Goal: Task Accomplishment & Management: Use online tool/utility

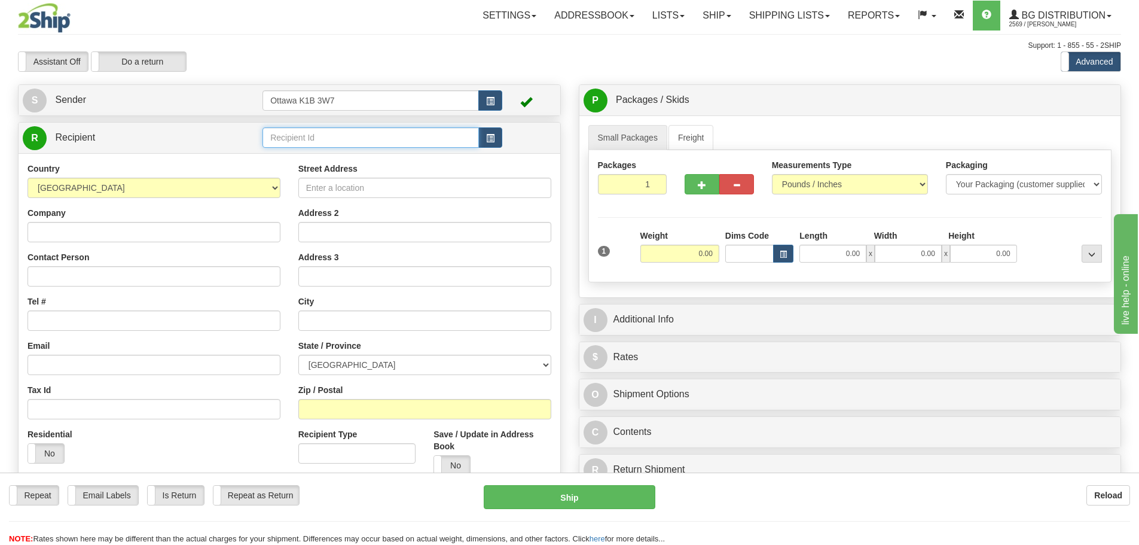
click at [336, 132] on input "text" at bounding box center [370, 137] width 216 height 20
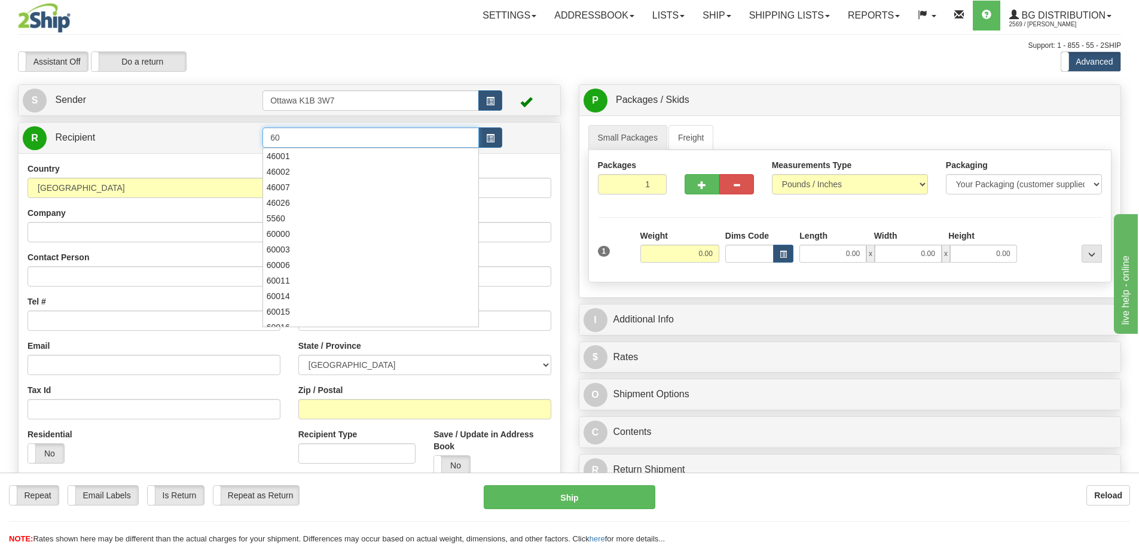
type input "6"
type input "910891"
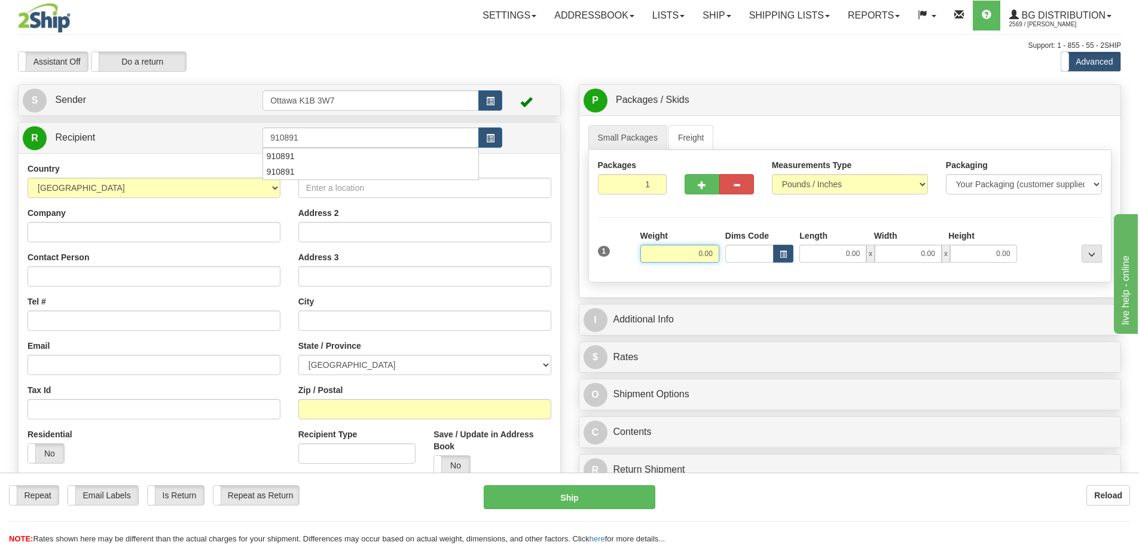
click at [361, 38] on div "Toggle navigation Settings Shipping Preferences Fields Preferences New" at bounding box center [569, 340] width 1139 height 680
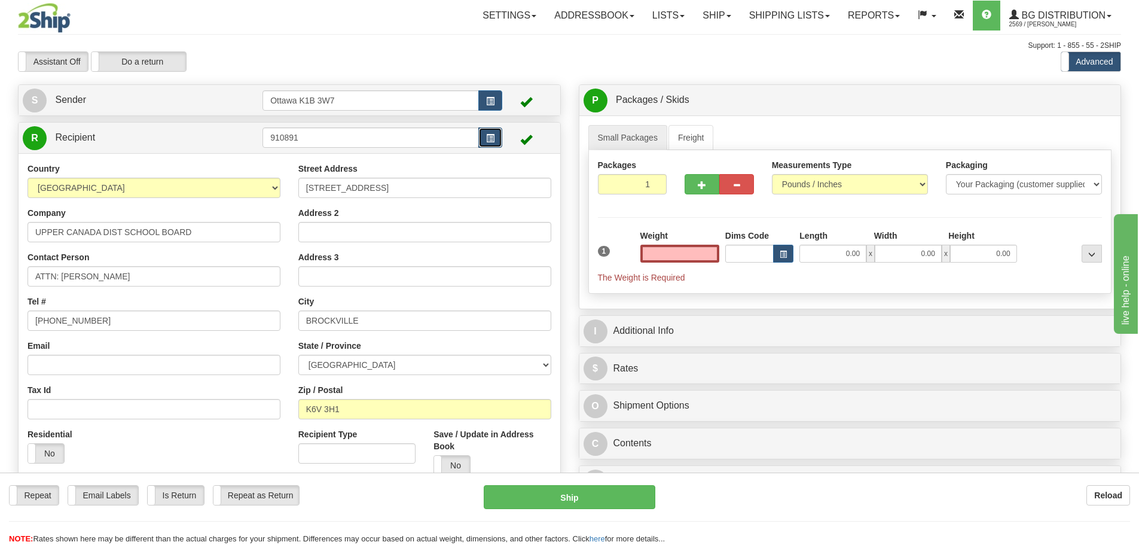
type input "0.00"
click at [480, 145] on button "button" at bounding box center [490, 137] width 24 height 20
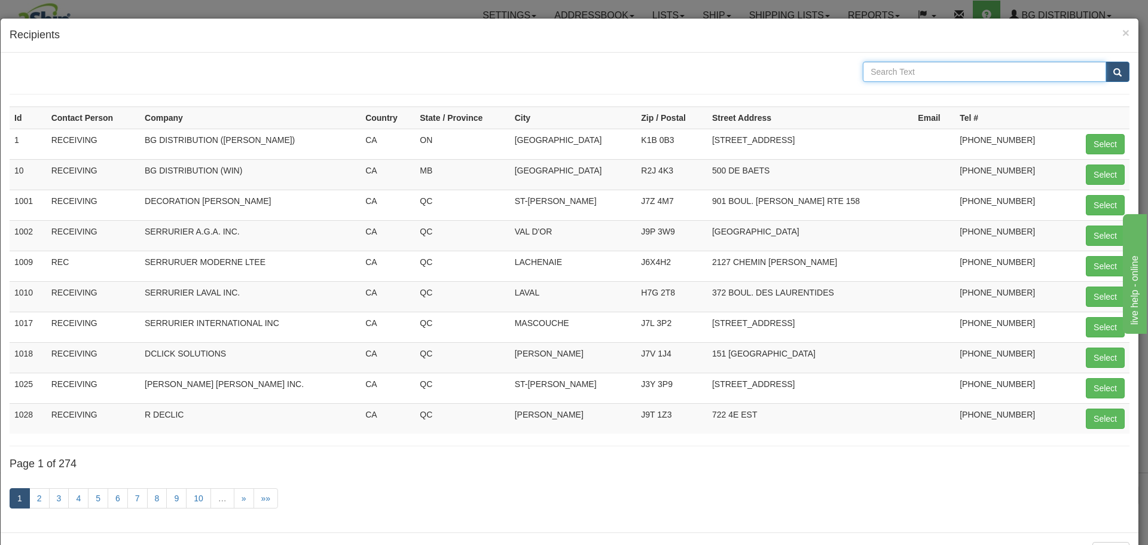
click at [1028, 71] on input "text" at bounding box center [984, 72] width 243 height 20
type input "UPPER CANADA"
click at [1106, 67] on button "submit" at bounding box center [1118, 72] width 24 height 20
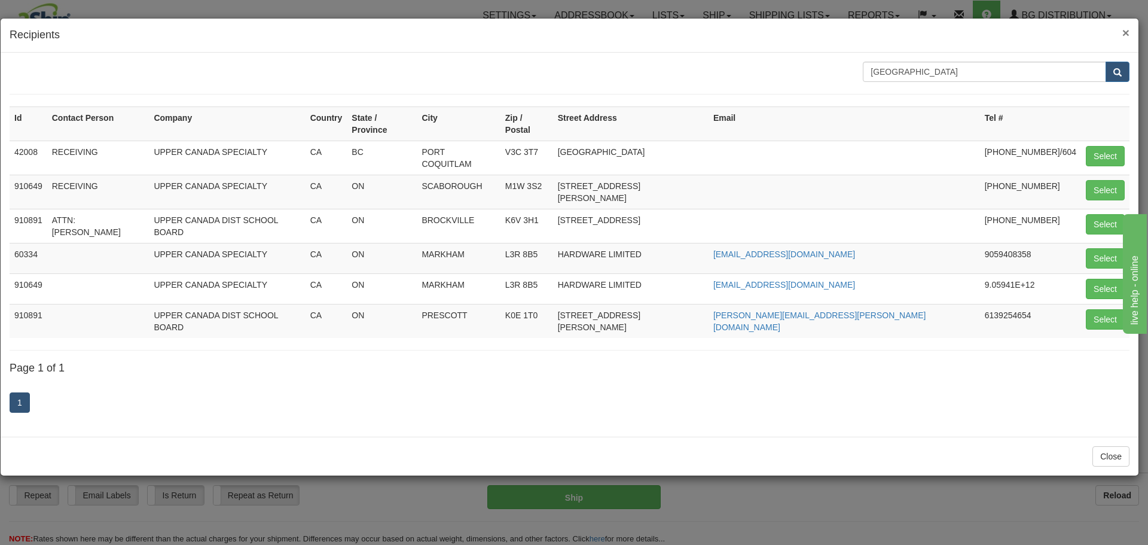
click at [1124, 35] on span "×" at bounding box center [1125, 33] width 7 height 14
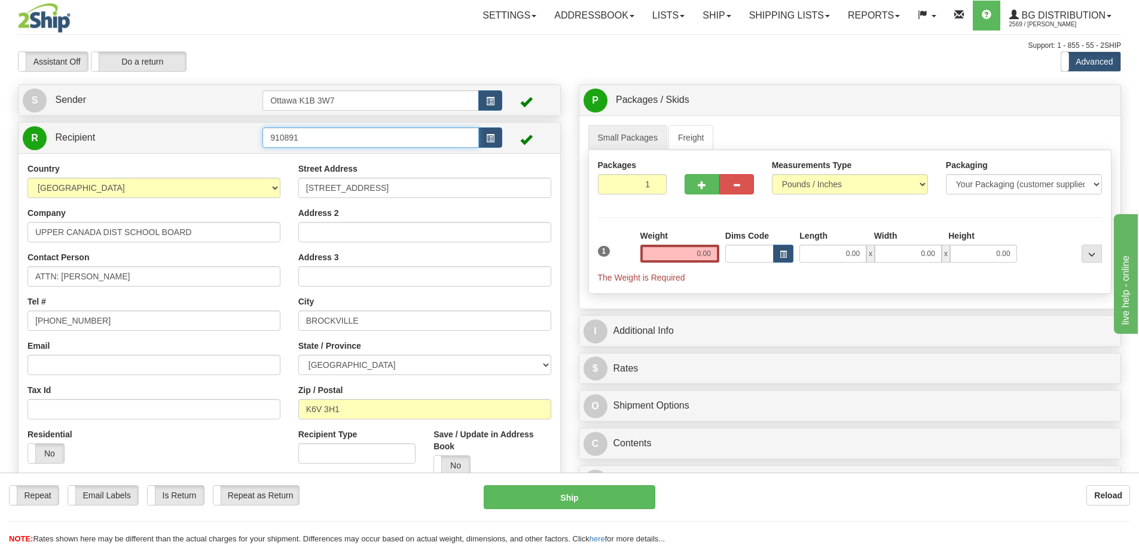
drag, startPoint x: 344, startPoint y: 137, endPoint x: 2, endPoint y: 149, distance: 342.8
click at [4, 149] on div "Toggle navigation Settings Shipping Preferences Fields Preferences New" at bounding box center [569, 318] width 1139 height 636
type input "u"
type input "U"
type input "UCDSB (ALEXANDRIA)"
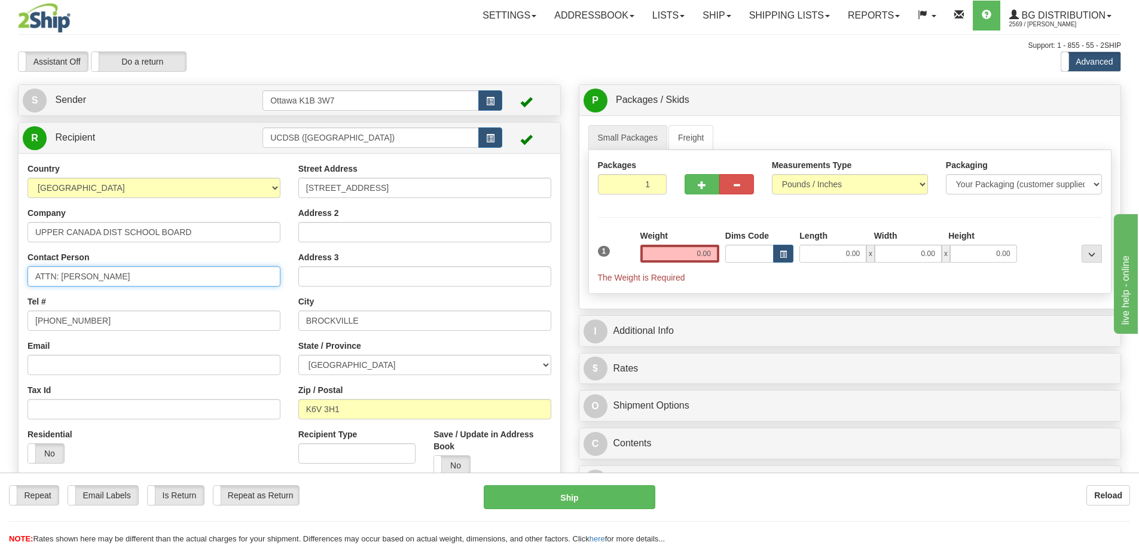
click at [201, 270] on input "ATTN: CURTIS GOENEWOUD" at bounding box center [154, 276] width 253 height 20
drag, startPoint x: 201, startPoint y: 275, endPoint x: 62, endPoint y: 286, distance: 139.7
click at [62, 286] on input "ATTN: CURTIS GOENEWOUD" at bounding box center [154, 276] width 253 height 20
type input "ATTN: JOHN PATRICK LAWSON"
type input "613-577-2149"
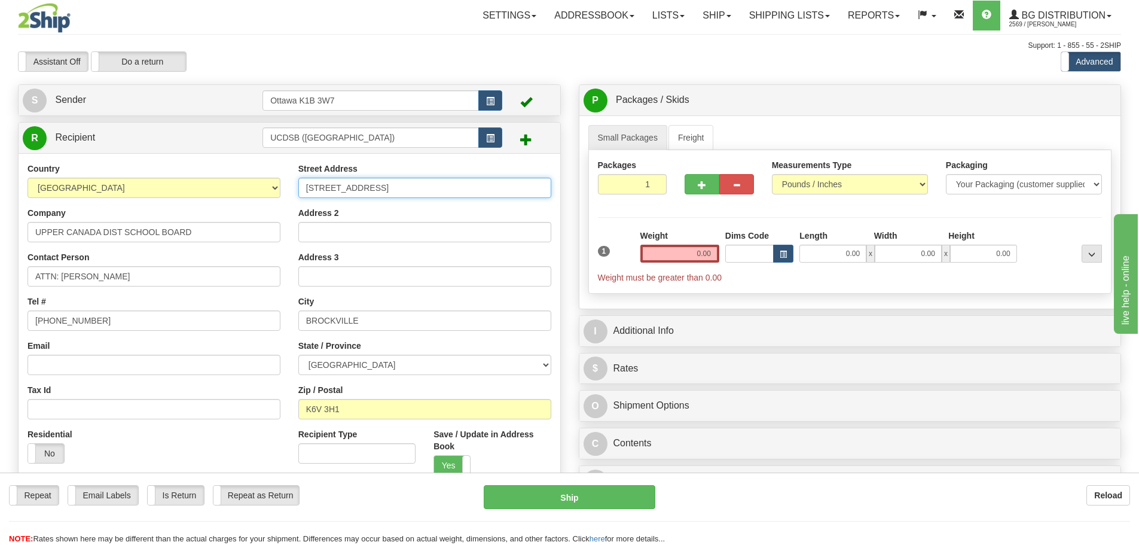
type input "212 MAIN ST NORTH"
type input "ALEXANDRIA"
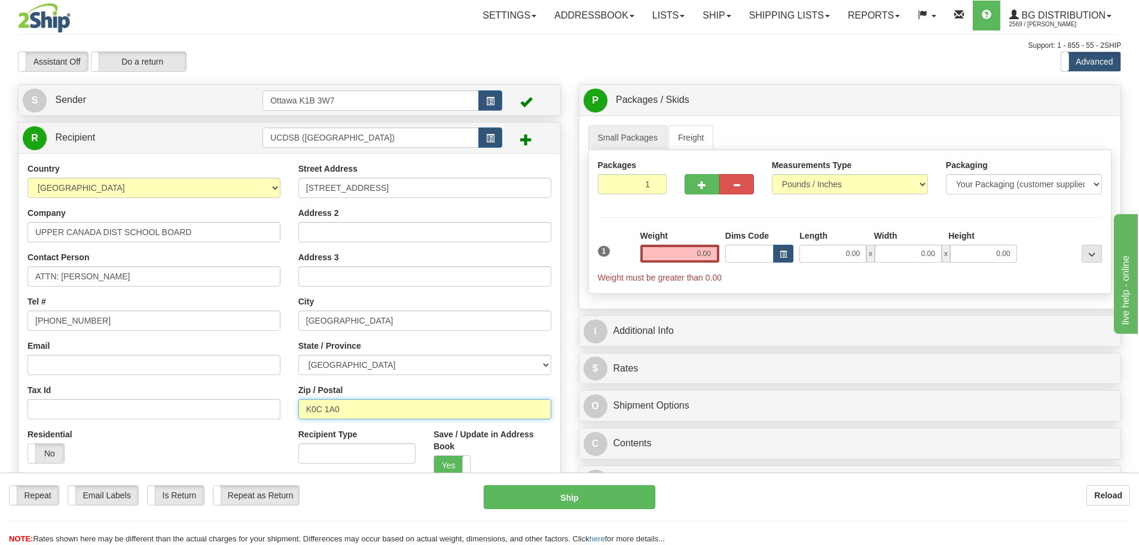
type input "K0C 1A0"
click at [667, 249] on input "0.00" at bounding box center [679, 254] width 79 height 18
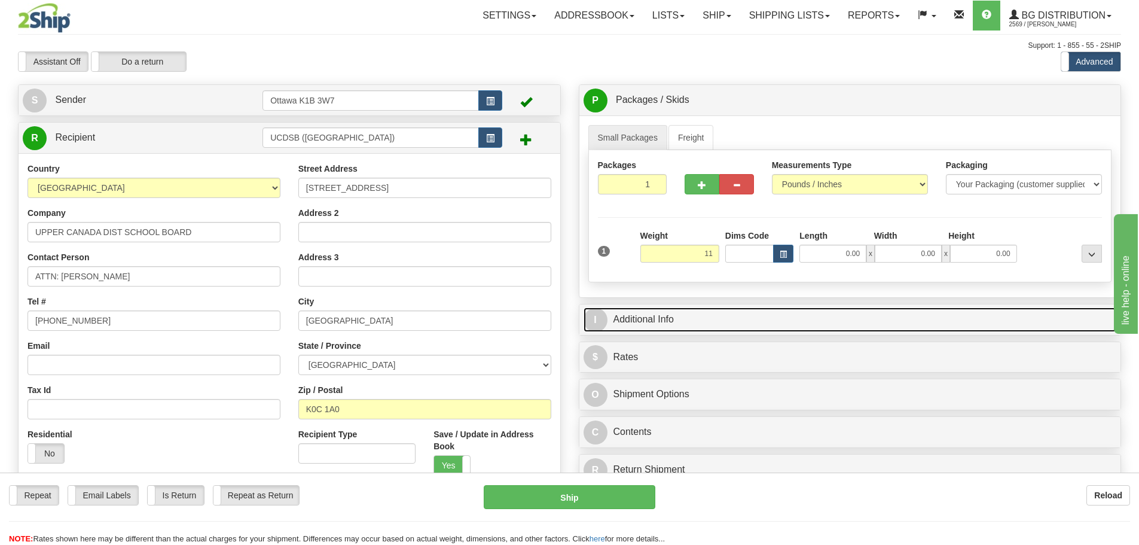
type input "11.00"
drag, startPoint x: 731, startPoint y: 315, endPoint x: 751, endPoint y: 312, distance: 20.5
click at [731, 315] on link "I Additional Info" at bounding box center [850, 319] width 533 height 25
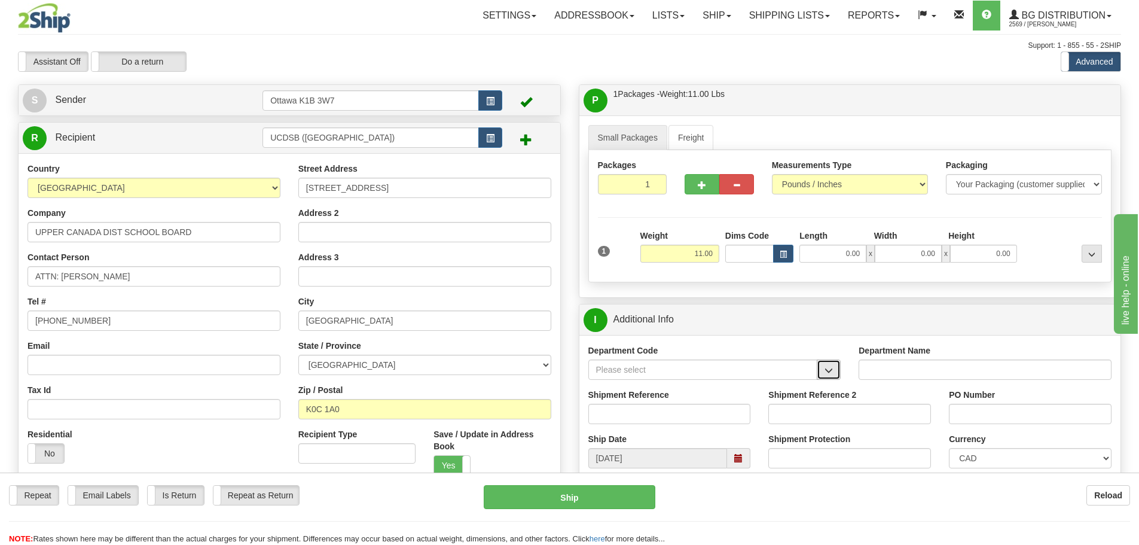
click at [830, 374] on span "button" at bounding box center [828, 371] width 8 height 8
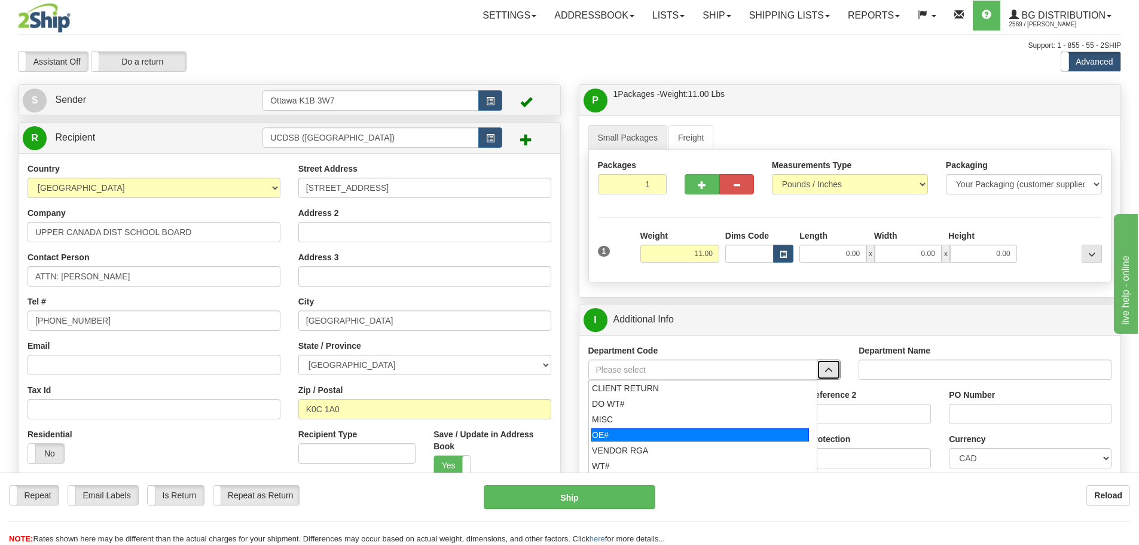
click at [714, 432] on div "OE#" at bounding box center [700, 434] width 218 height 13
type input "OE#"
type input "ORDERS"
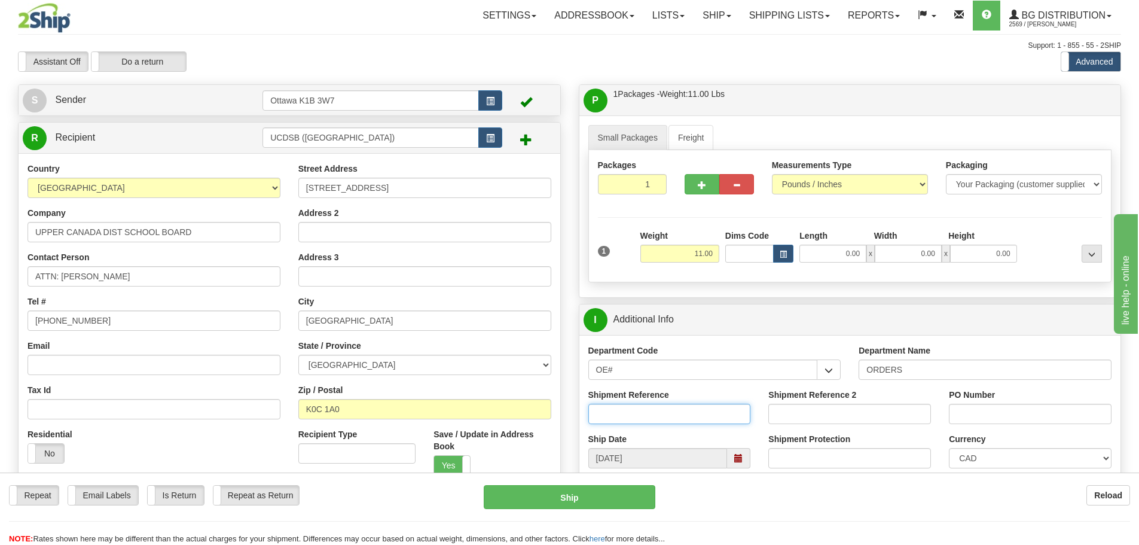
click at [694, 414] on input "Shipment Reference" at bounding box center [669, 414] width 163 height 20
type input "10204314-00"
type input "9"
type input "6545-00-100-000-40"
click at [842, 438] on label "Shipment Protection" at bounding box center [809, 439] width 82 height 12
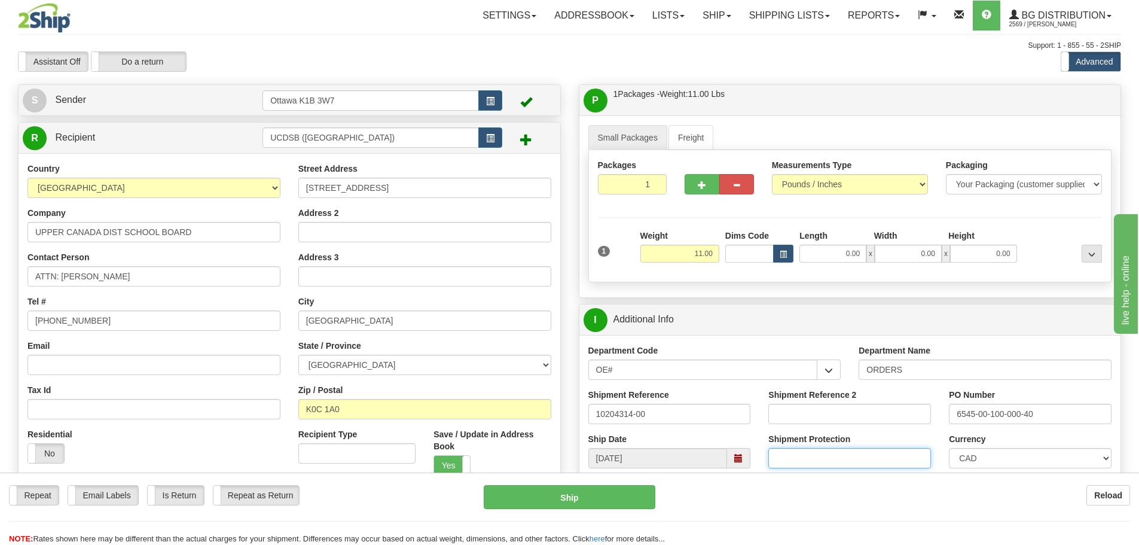
click at [842, 448] on input "Shipment Protection" at bounding box center [849, 458] width 163 height 20
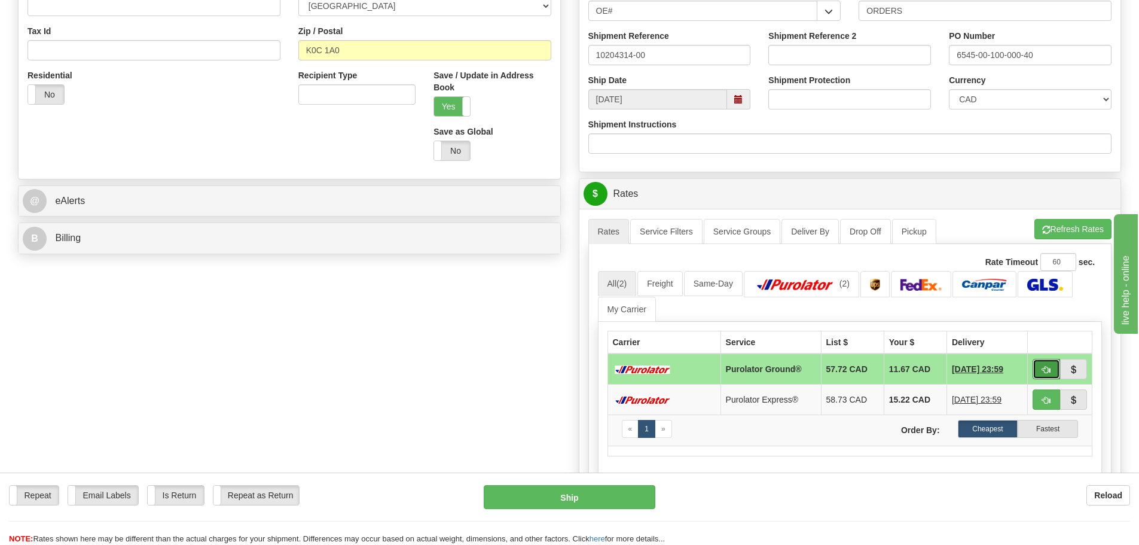
click at [1052, 369] on button "button" at bounding box center [1047, 369] width 28 height 20
type input "260"
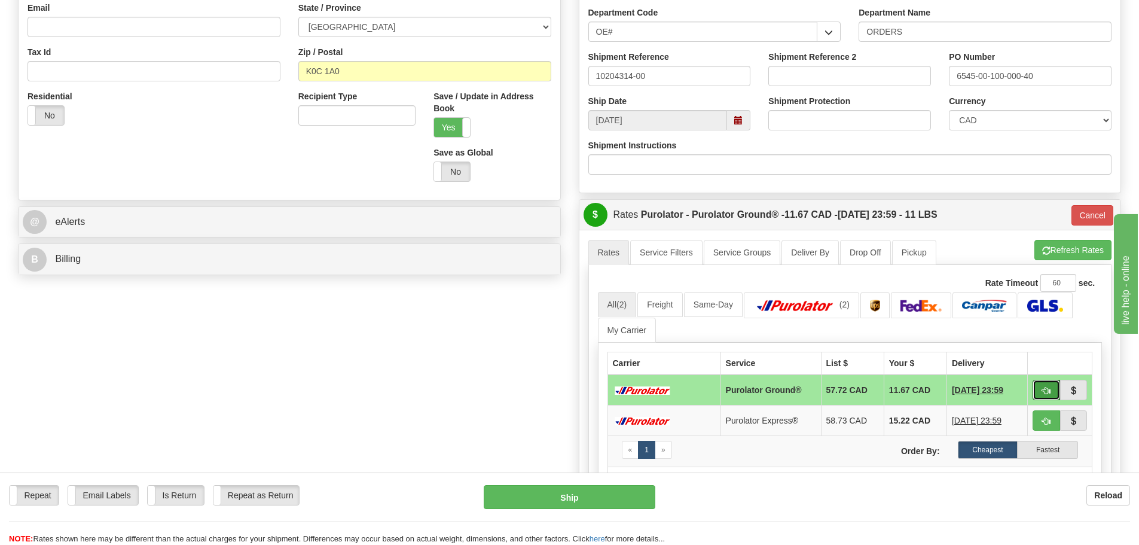
scroll to position [359, 0]
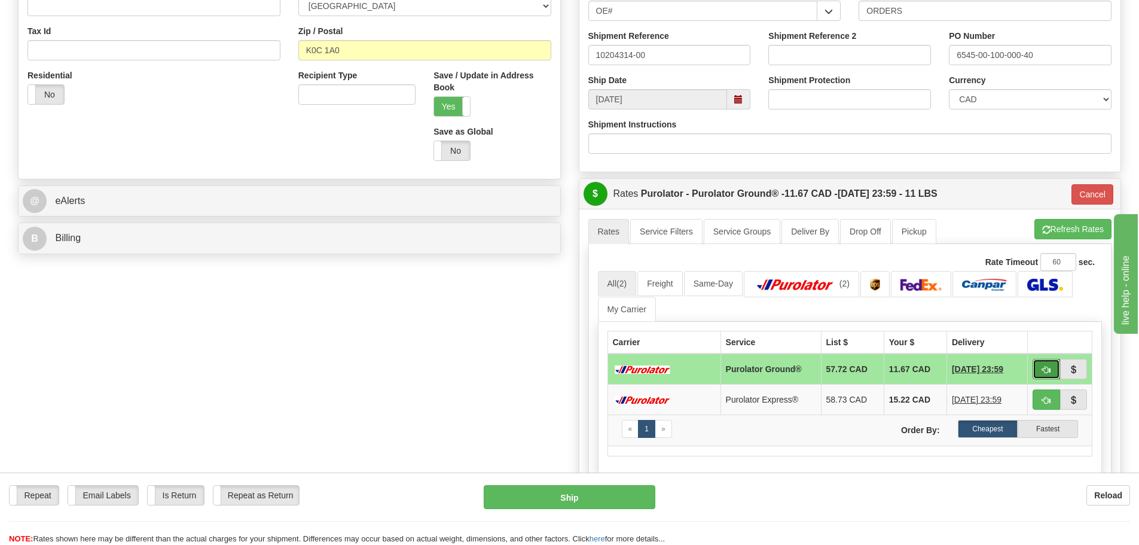
click at [1046, 370] on span "button" at bounding box center [1046, 370] width 8 height 8
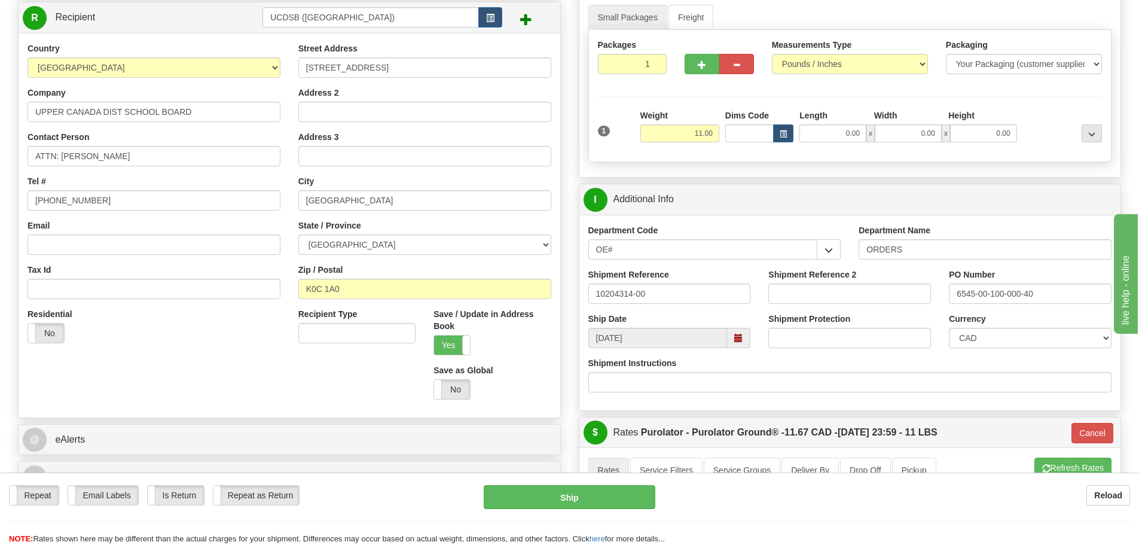
scroll to position [120, 0]
click at [822, 138] on input "0.00" at bounding box center [832, 134] width 67 height 18
type input "14.50"
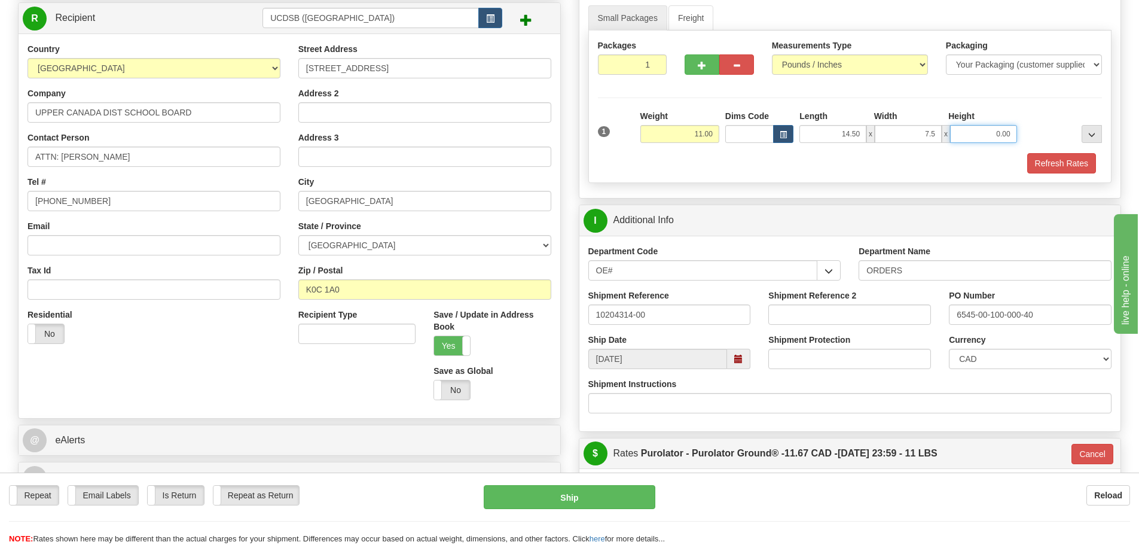
type input "7.50"
type input "5.00"
click at [1061, 161] on button "Refresh Rates" at bounding box center [1061, 163] width 69 height 20
type input "260"
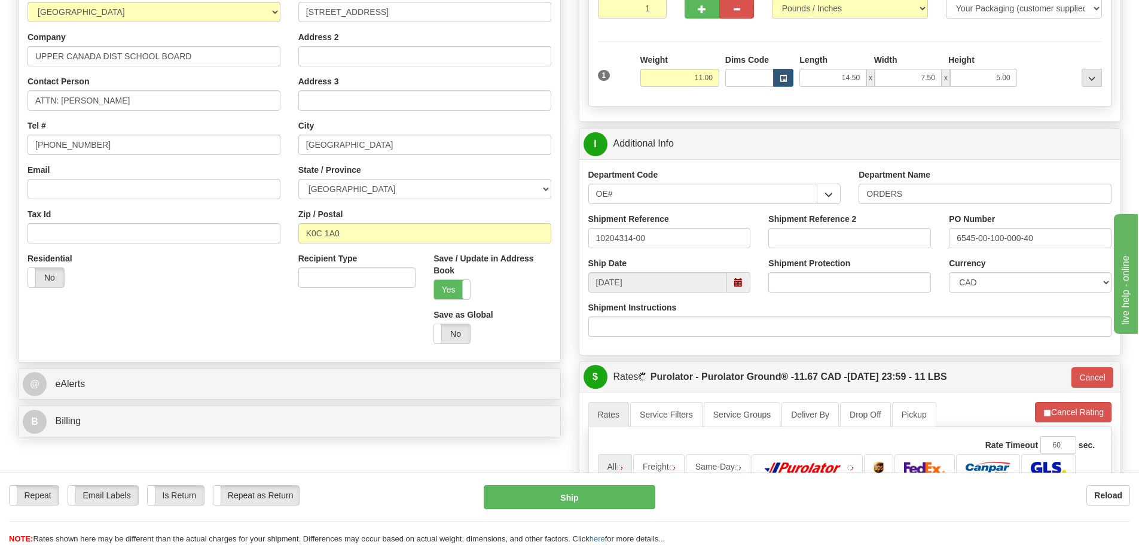
scroll to position [299, 0]
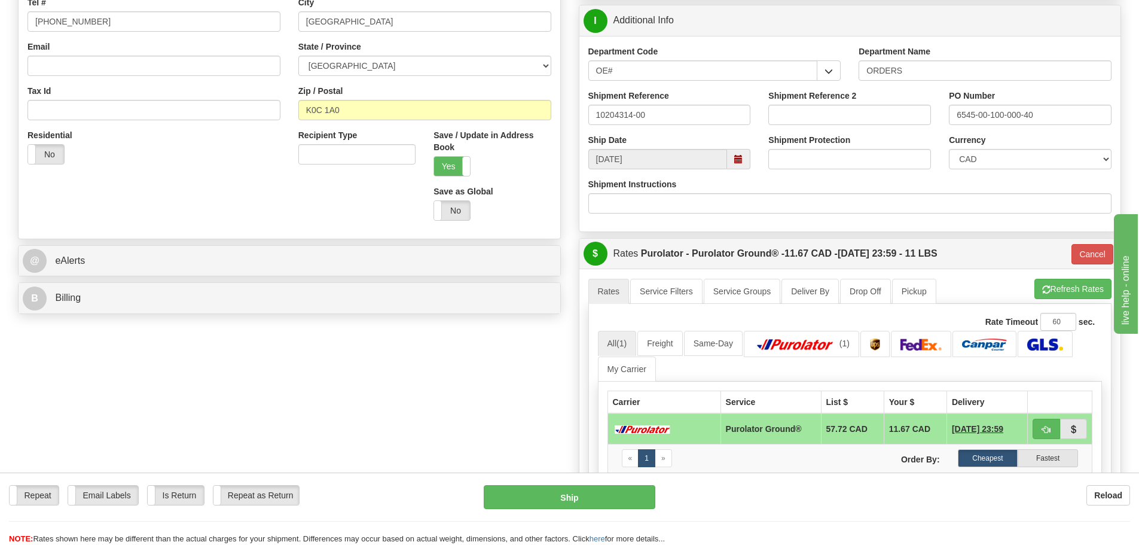
click at [1032, 420] on td at bounding box center [1060, 428] width 65 height 31
click at [1037, 425] on button "button" at bounding box center [1047, 429] width 28 height 20
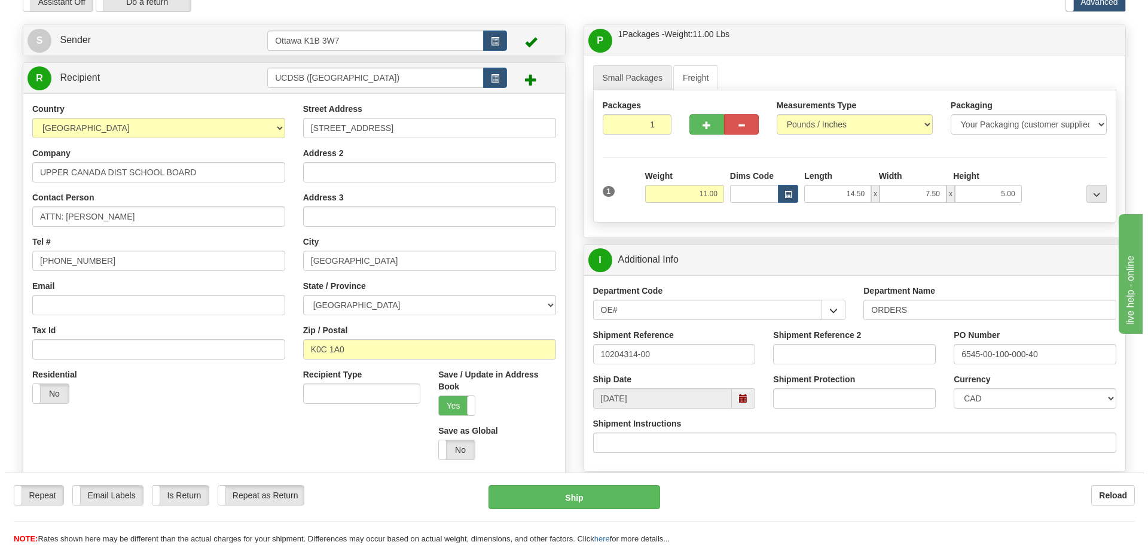
scroll to position [120, 0]
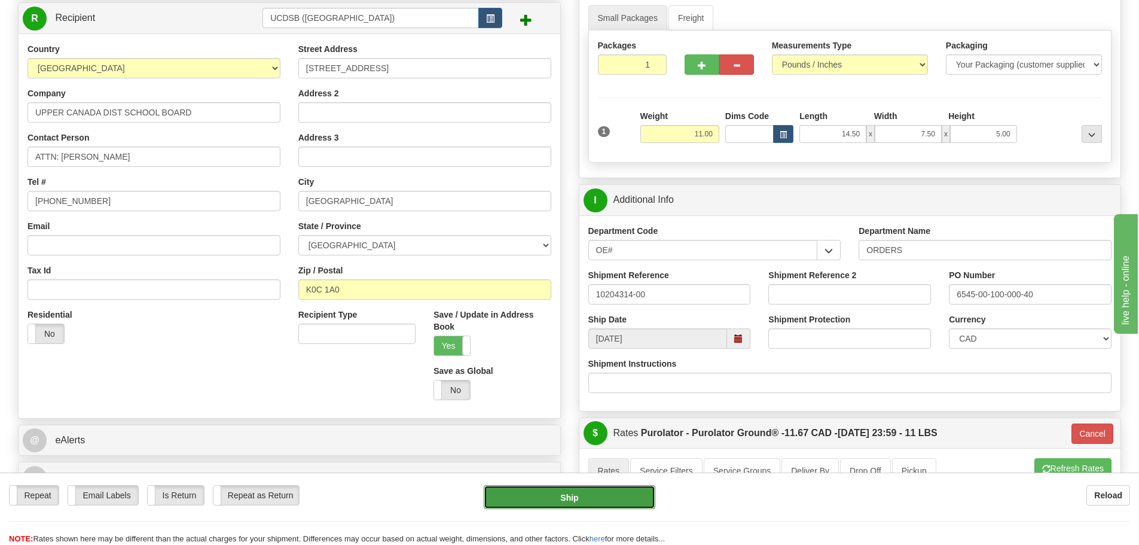
click at [503, 499] on button "Ship" at bounding box center [570, 497] width 172 height 24
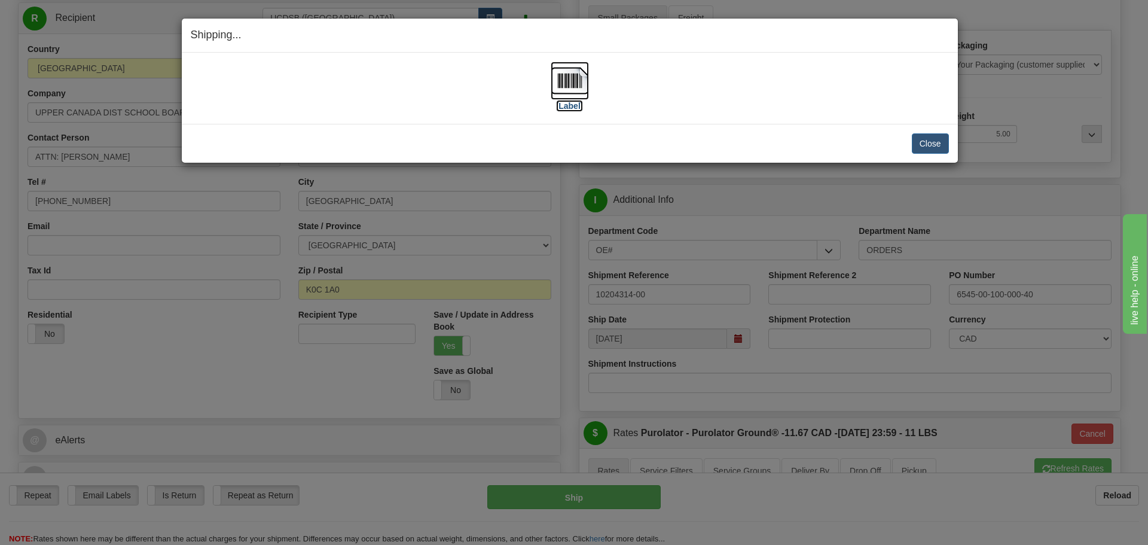
click at [574, 108] on label "[Label]" at bounding box center [570, 106] width 28 height 12
click at [940, 143] on button "Close" at bounding box center [930, 143] width 37 height 20
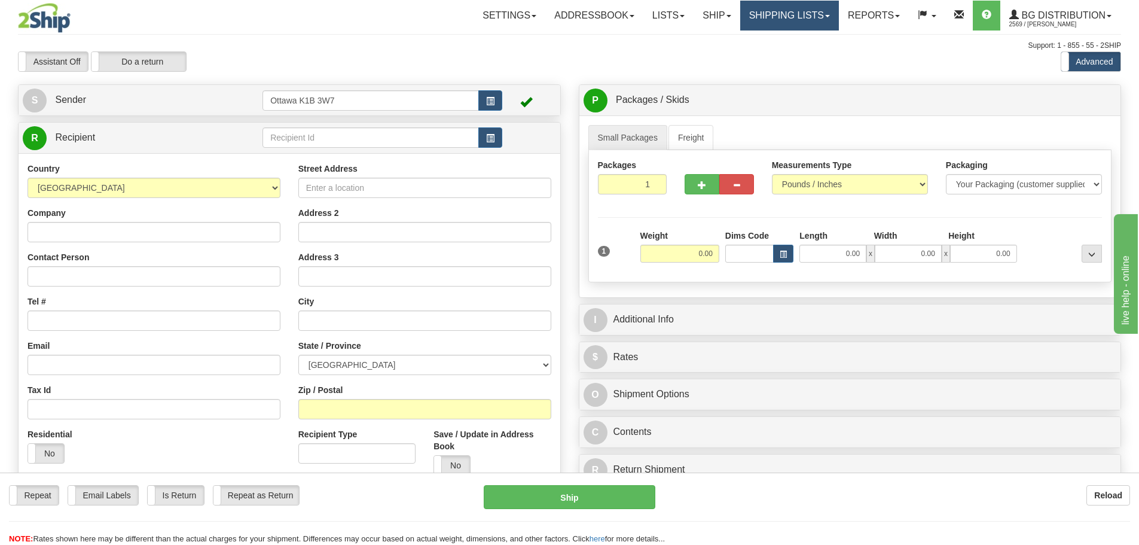
click at [763, 10] on link "Shipping lists" at bounding box center [789, 16] width 99 height 30
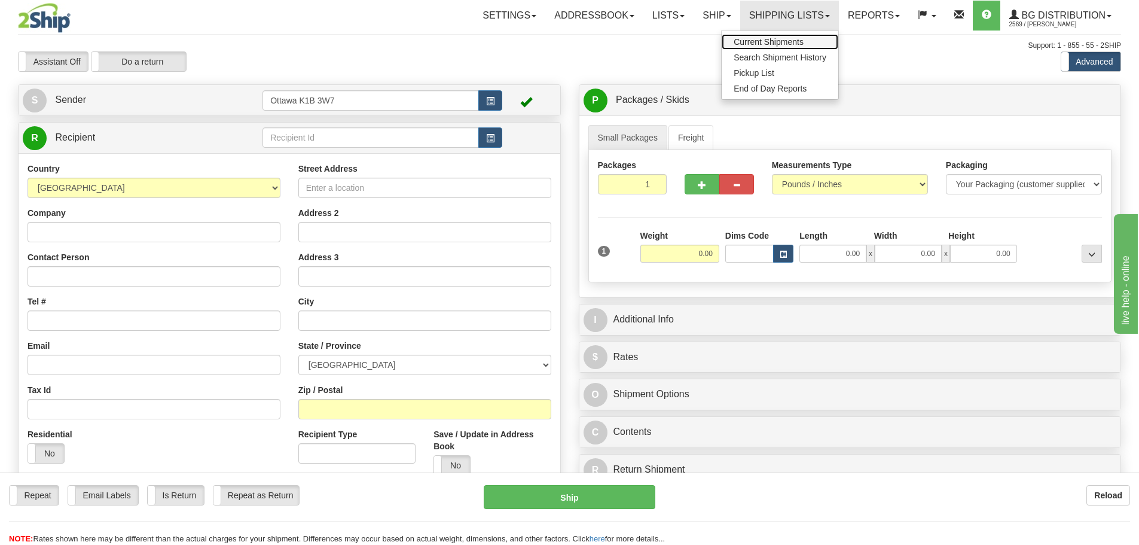
click at [764, 36] on link "Current Shipments" at bounding box center [780, 42] width 117 height 16
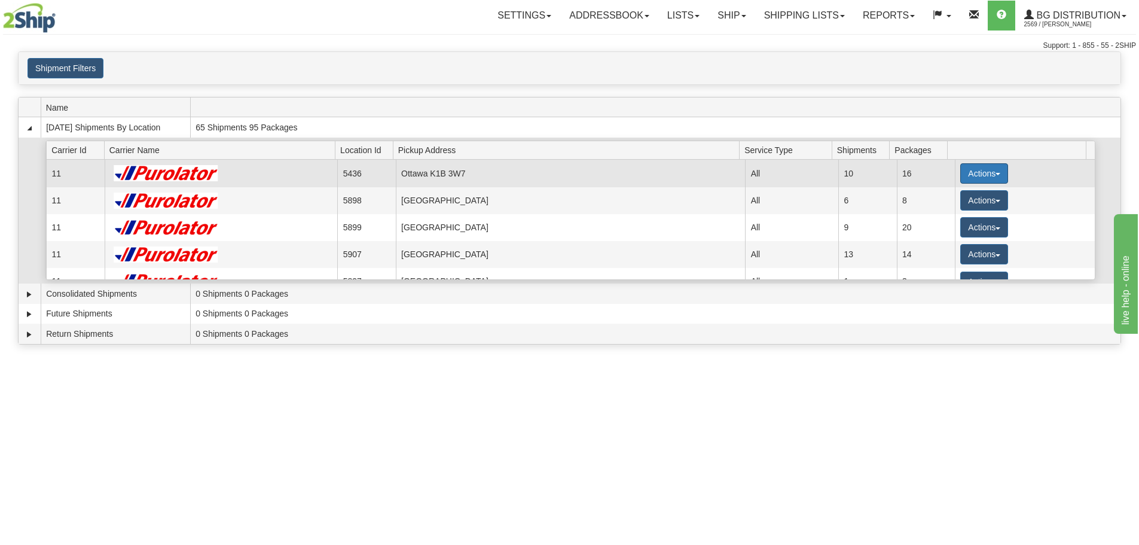
click at [962, 175] on button "Actions" at bounding box center [984, 173] width 48 height 20
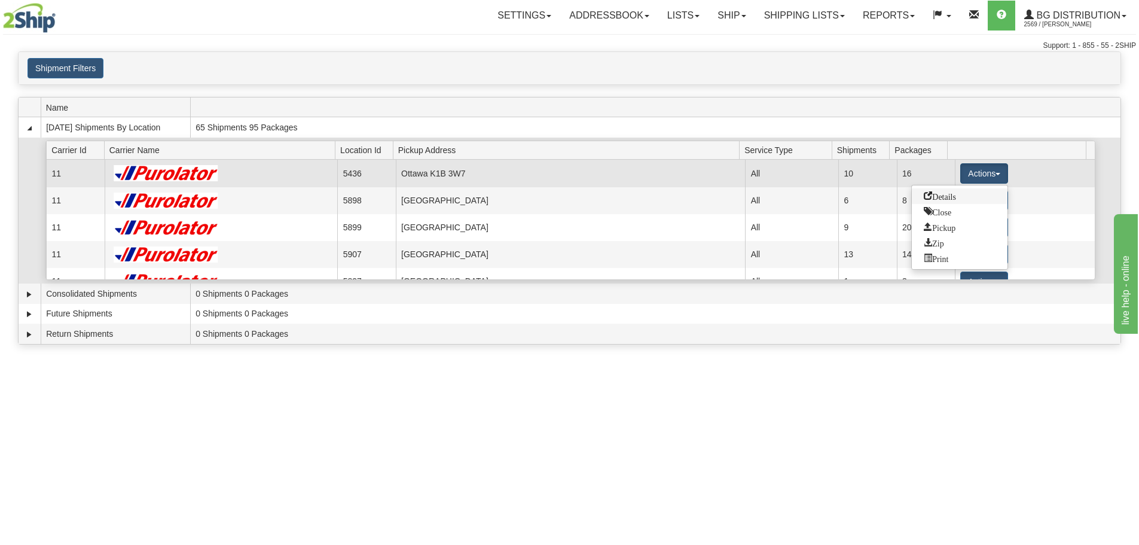
click at [967, 194] on link "Details" at bounding box center [960, 196] width 96 height 16
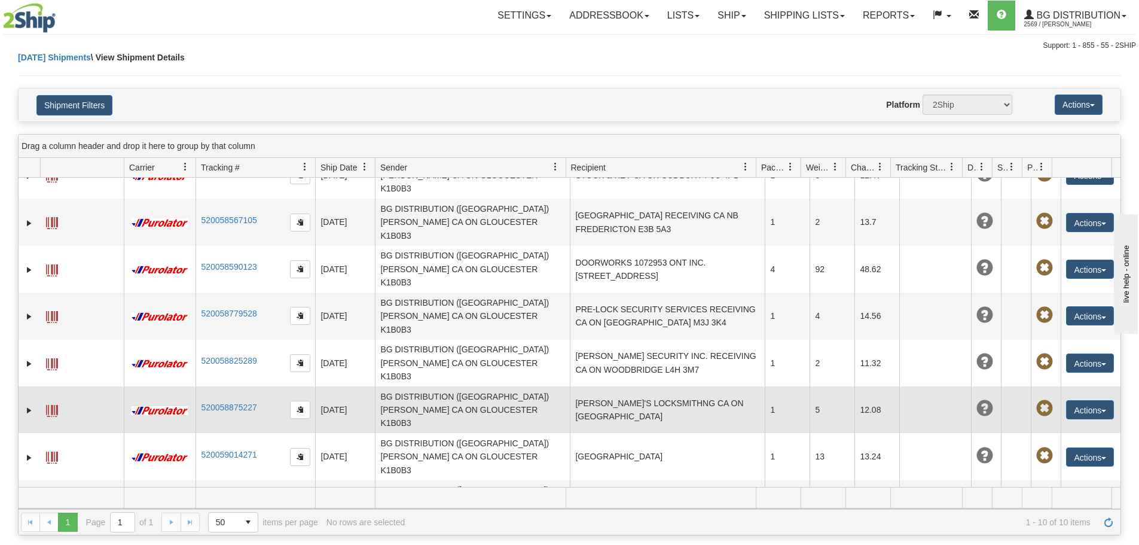
scroll to position [39, 0]
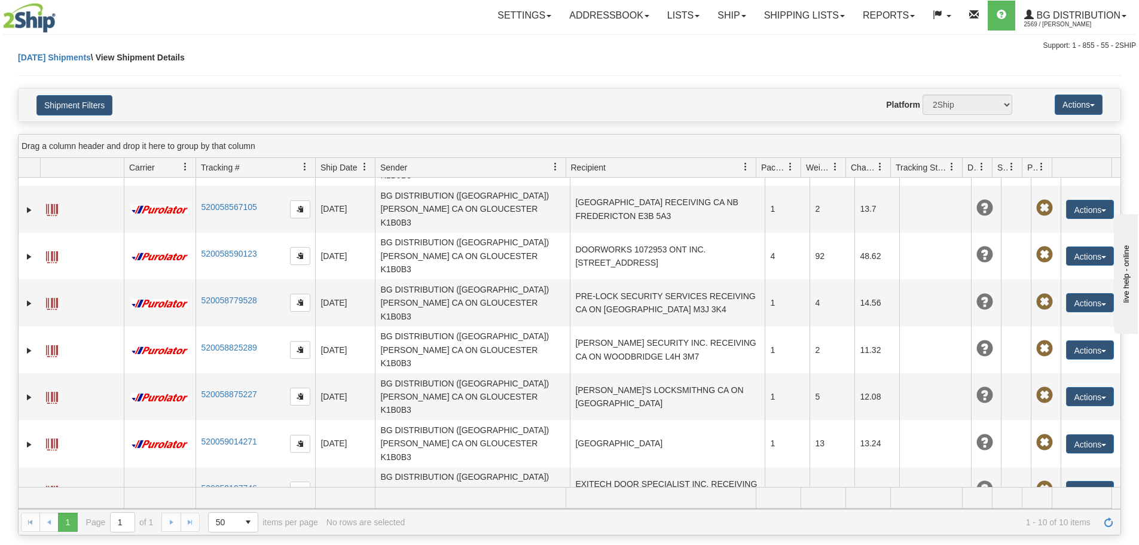
click at [728, 18] on link "Ship" at bounding box center [732, 16] width 46 height 30
click at [710, 45] on span "Ship Screen" at bounding box center [694, 42] width 45 height 10
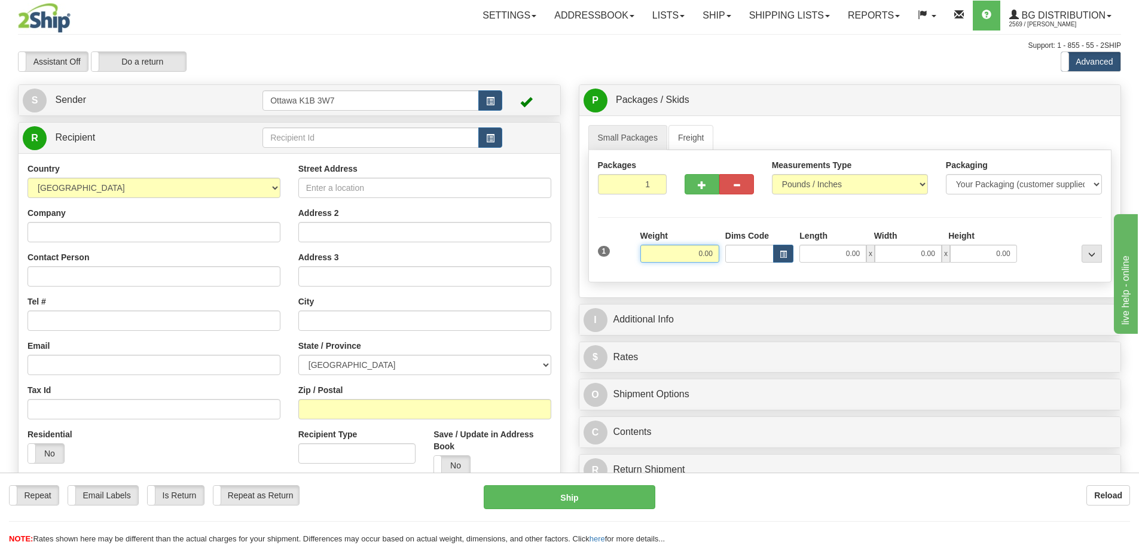
click at [676, 252] on input "0.00" at bounding box center [679, 254] width 79 height 18
type input "8.00"
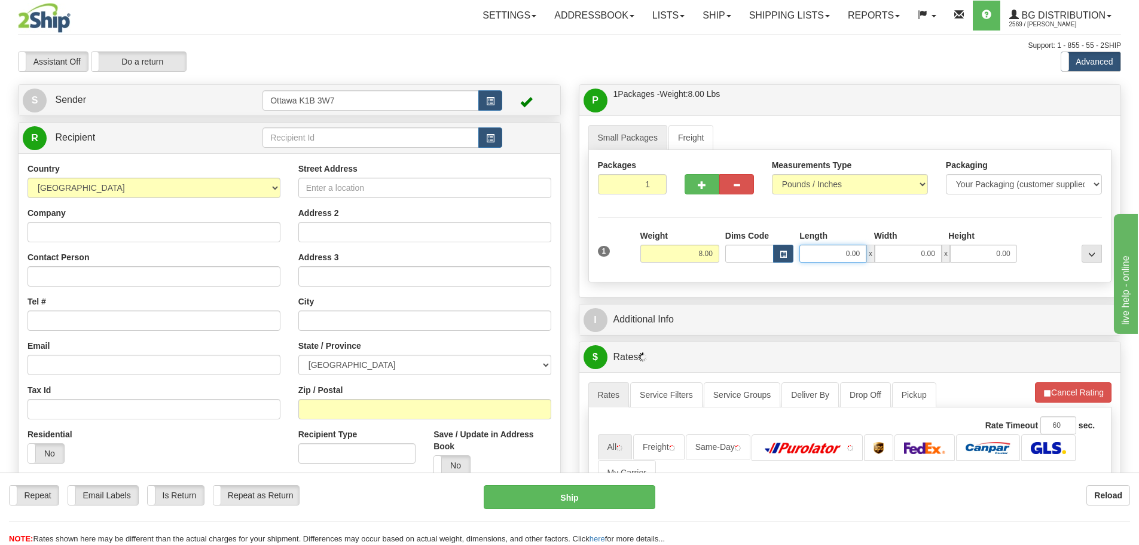
click at [817, 259] on input "0.00" at bounding box center [832, 254] width 67 height 18
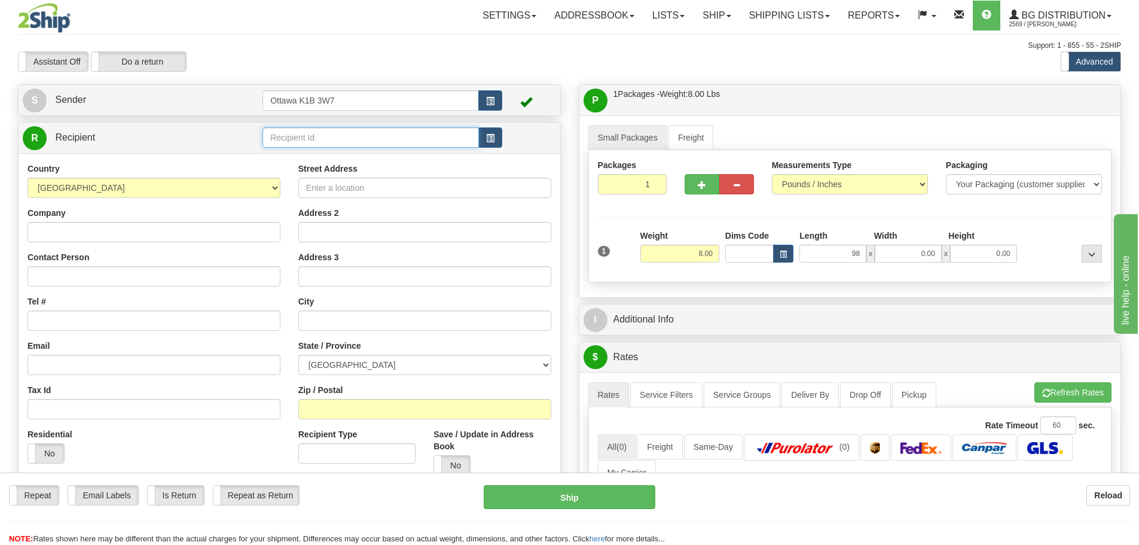
type input "98.00"
click at [319, 132] on input "text" at bounding box center [370, 137] width 216 height 20
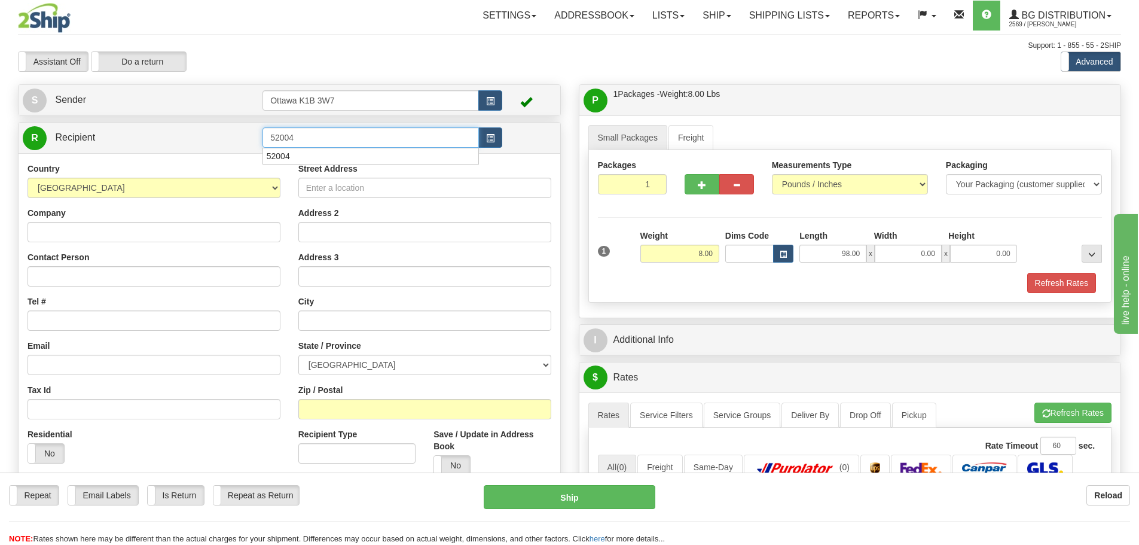
type input "52004"
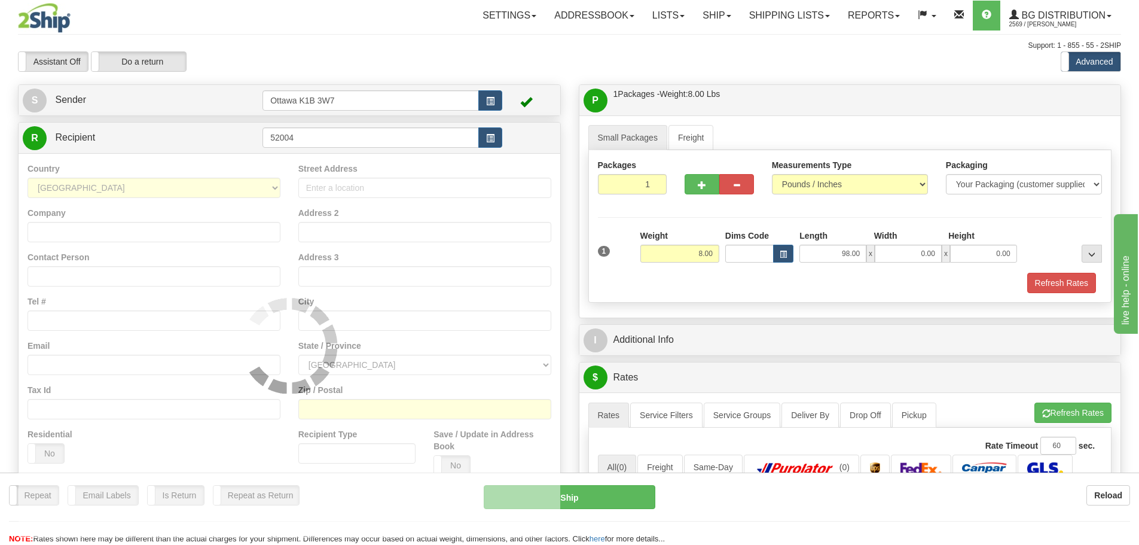
click at [276, 59] on div "Assistant On Assistant Off Do a return Do a return" at bounding box center [242, 61] width 467 height 20
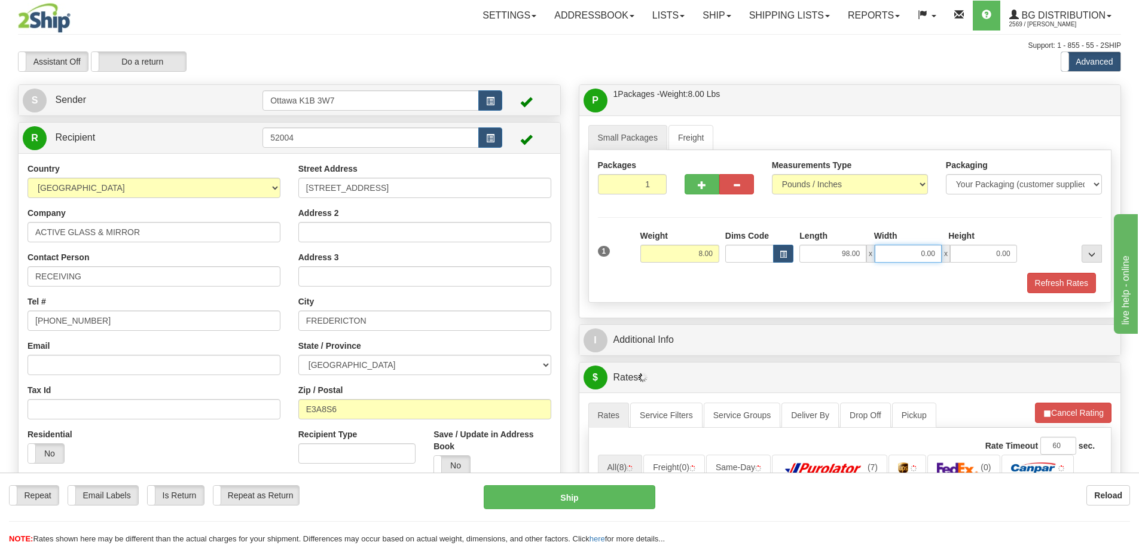
click at [917, 254] on input "0.00" at bounding box center [908, 254] width 67 height 18
type input "4.00"
type input "5.00"
click at [1032, 280] on button "Refresh Rates" at bounding box center [1061, 283] width 69 height 20
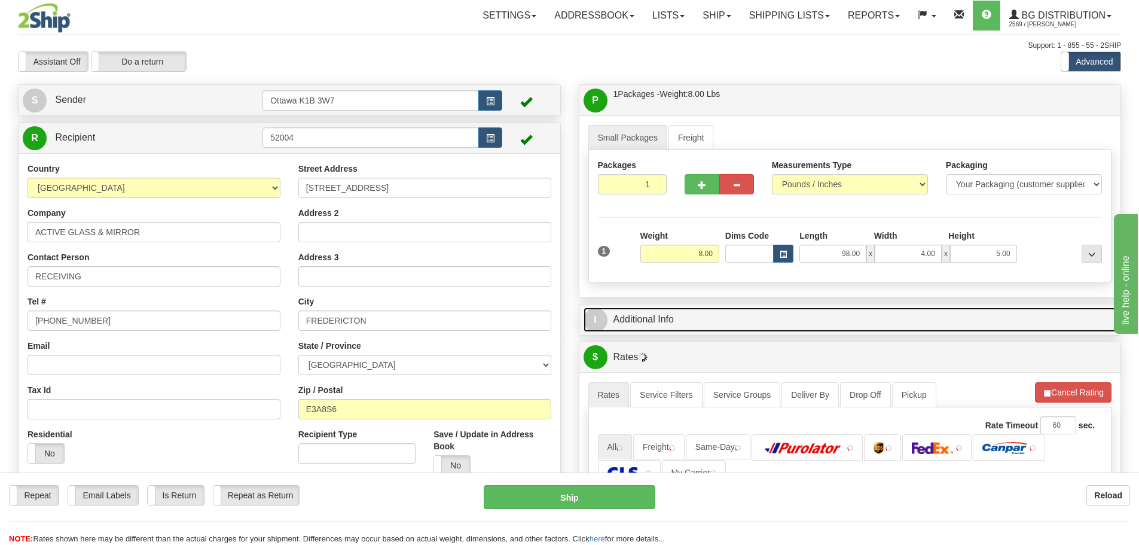
click at [780, 318] on link "I Additional Info" at bounding box center [850, 319] width 533 height 25
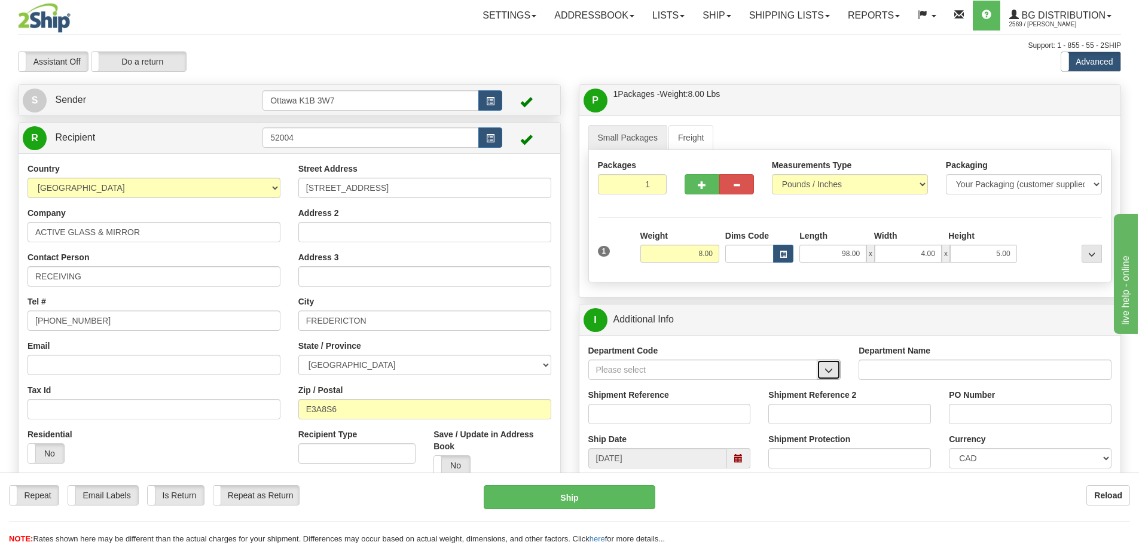
click at [838, 378] on button "button" at bounding box center [829, 369] width 24 height 20
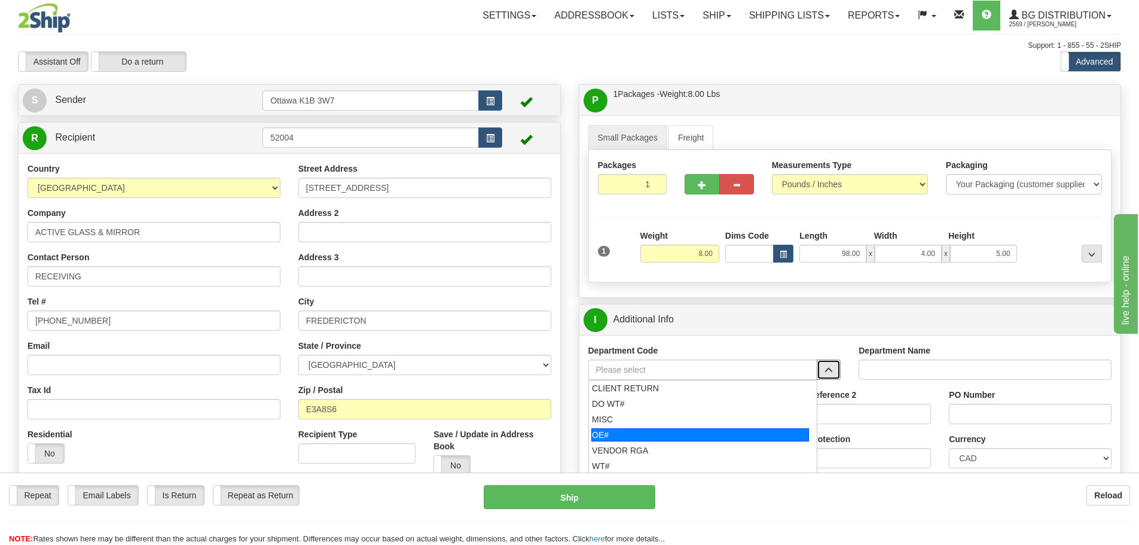
click at [728, 429] on div "OE#" at bounding box center [700, 434] width 218 height 13
type input "OE#"
type input "ORDERS"
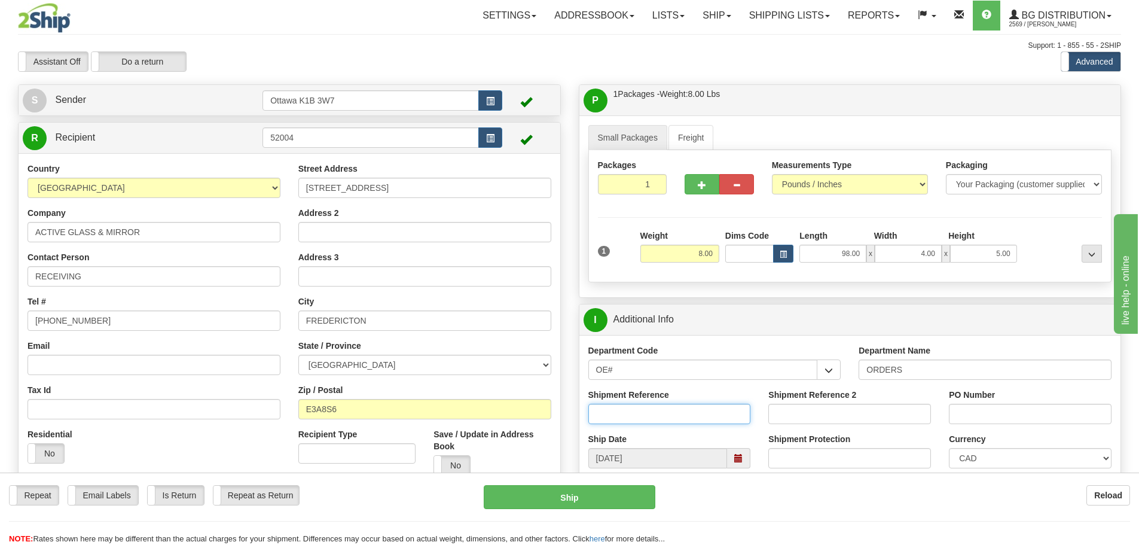
click at [664, 407] on input "Shipment Reference" at bounding box center [669, 414] width 163 height 20
type input "10204008-00"
click at [968, 416] on input "PO Number" at bounding box center [1030, 414] width 163 height 20
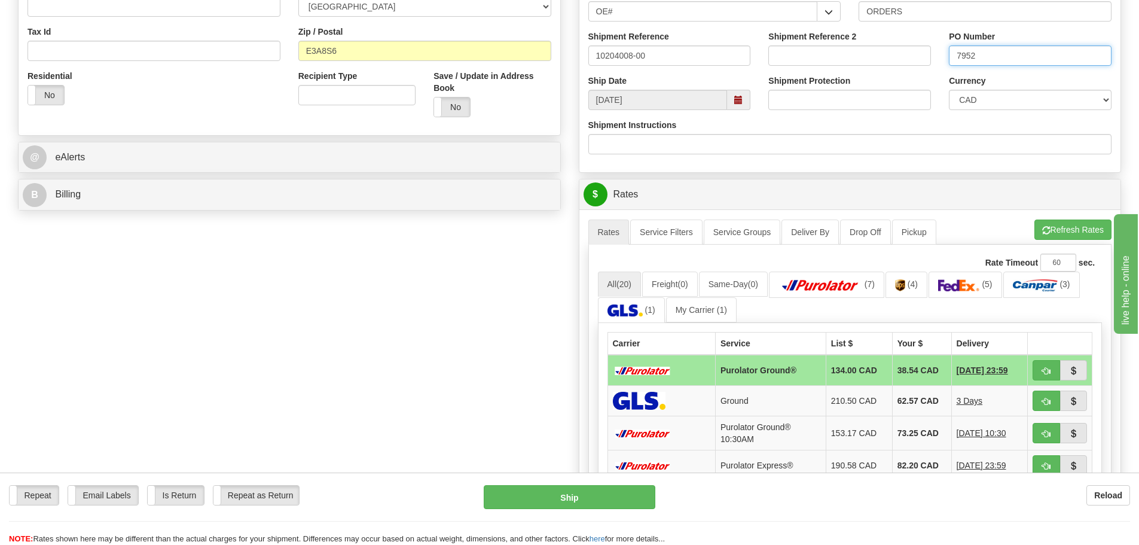
scroll to position [359, 0]
type input "7952"
click at [1037, 368] on button "button" at bounding box center [1047, 369] width 28 height 20
type input "260"
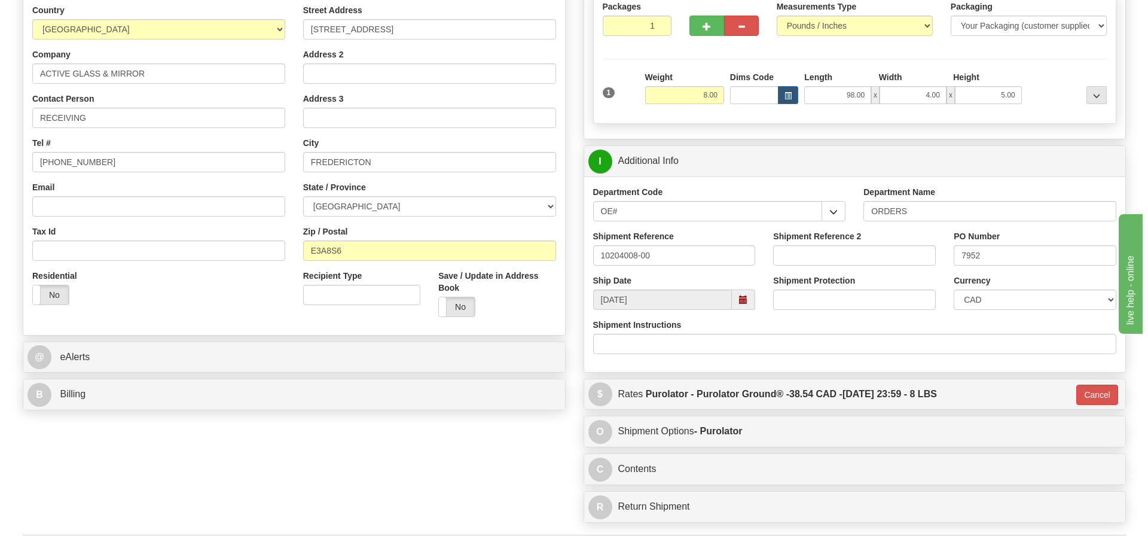
scroll to position [120, 0]
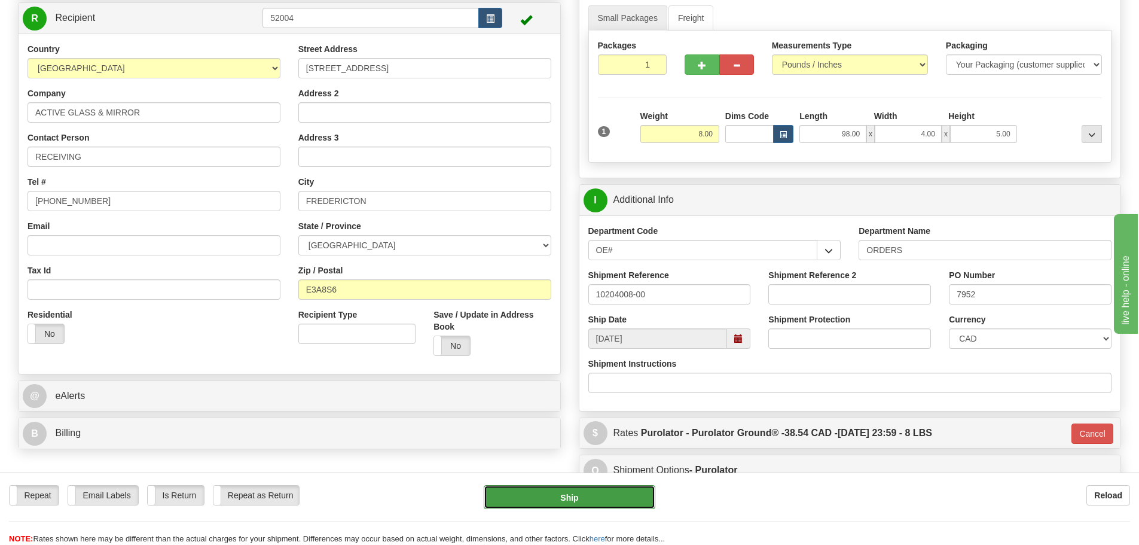
click at [632, 497] on button "Ship" at bounding box center [570, 497] width 172 height 24
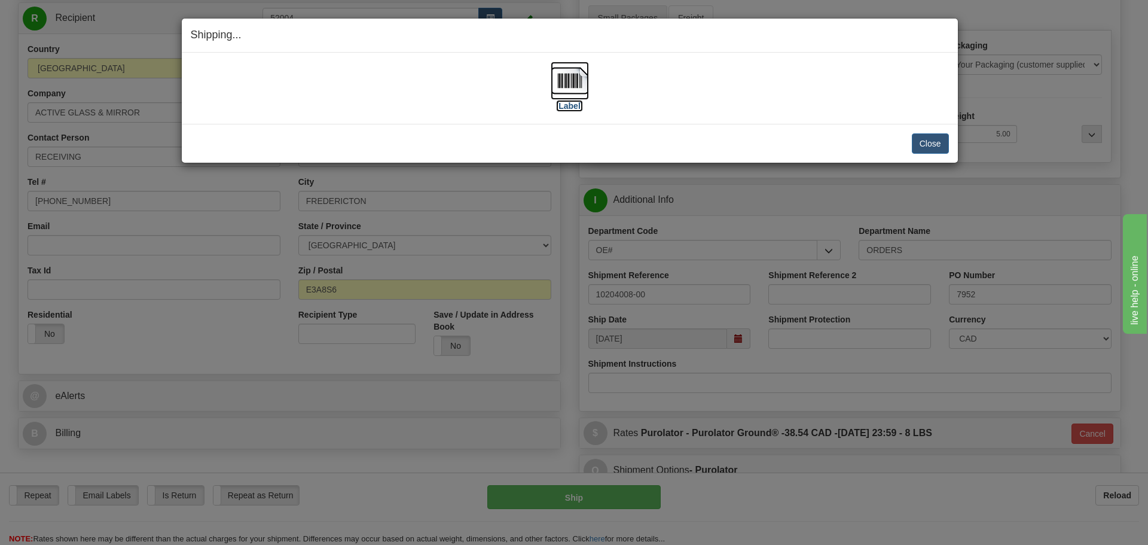
click at [567, 107] on label "[Label]" at bounding box center [570, 106] width 28 height 12
